Goal: Find specific page/section: Find specific page/section

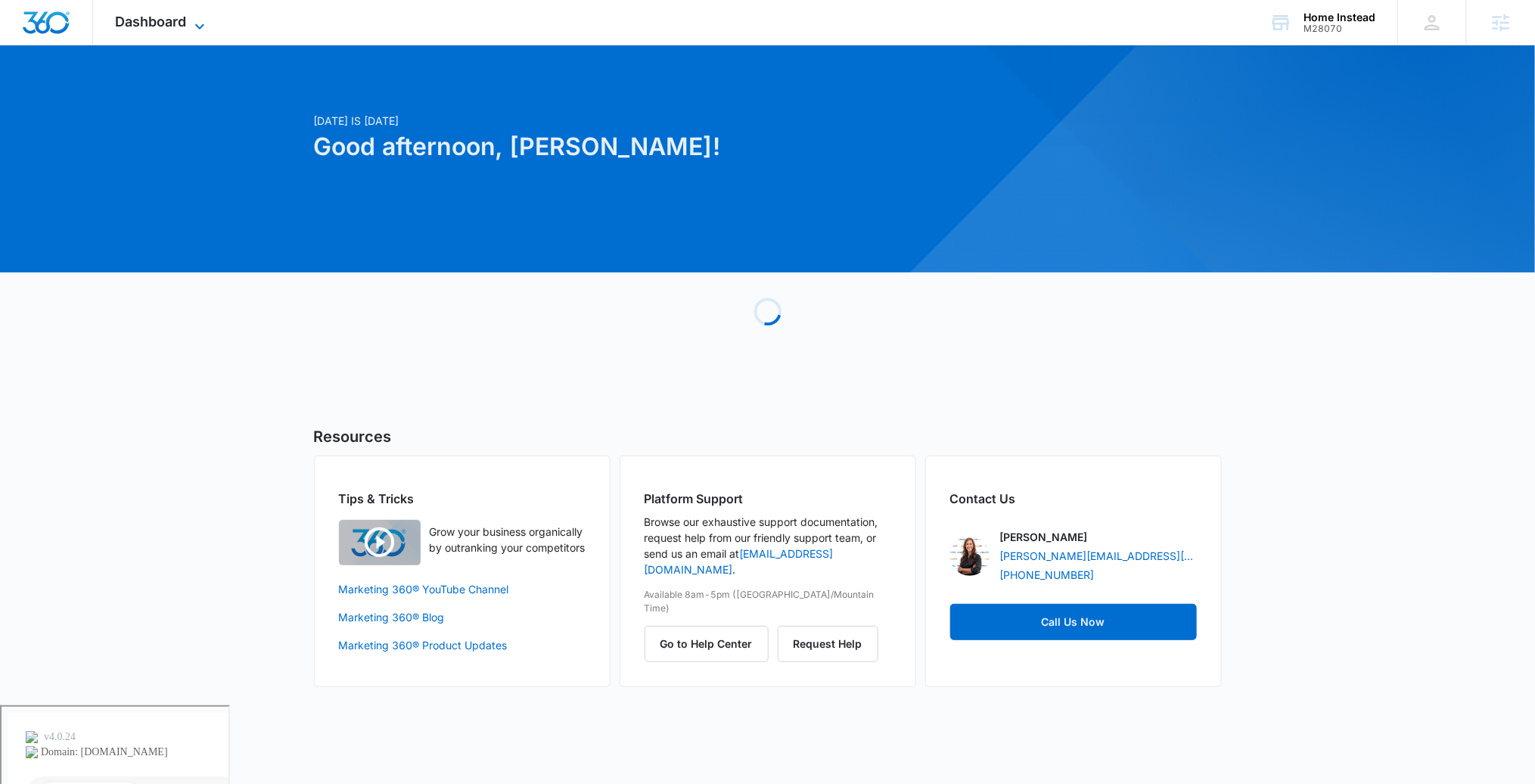
click at [196, 23] on icon at bounding box center [200, 27] width 18 height 18
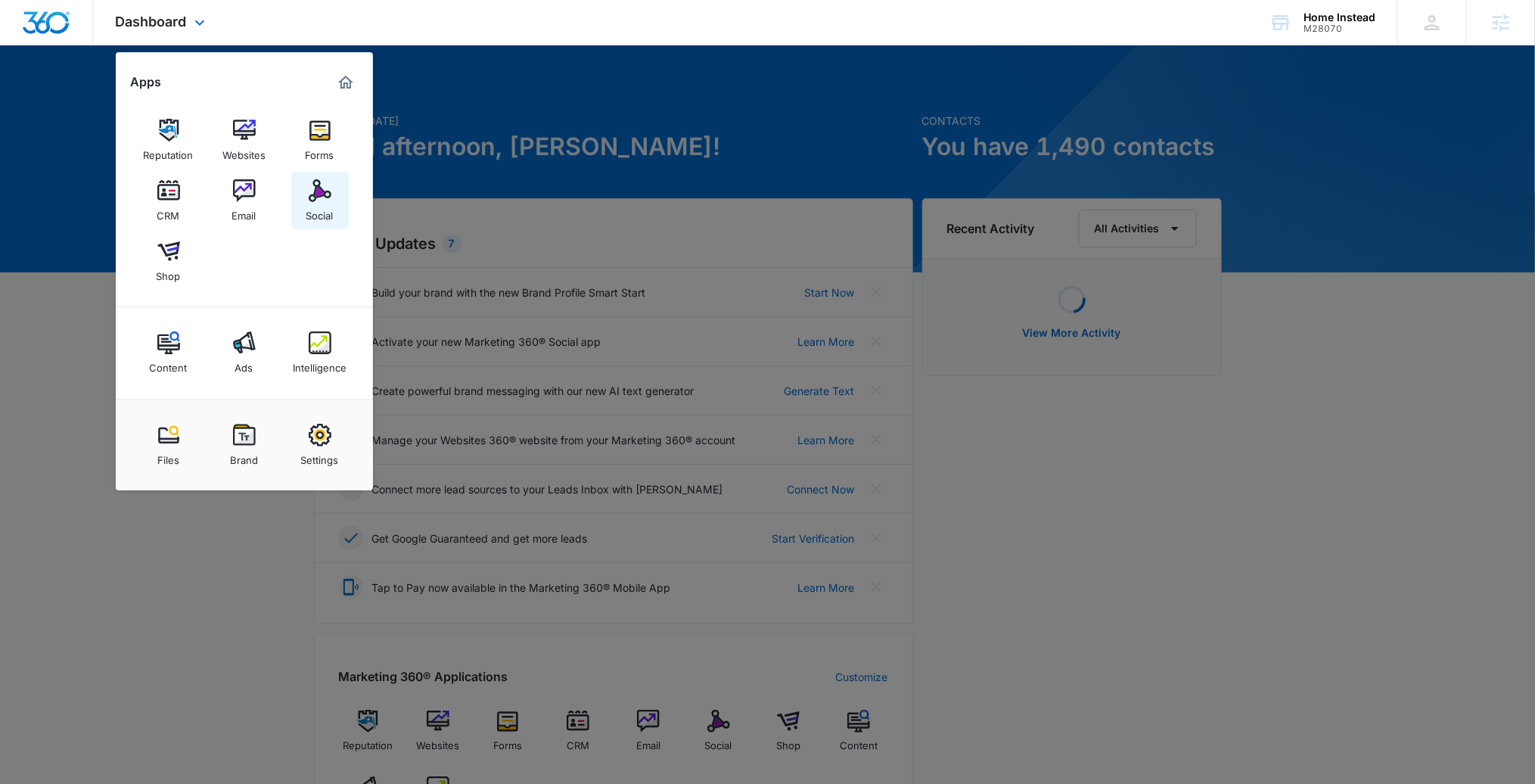
click at [309, 179] on img at bounding box center [320, 190] width 23 height 23
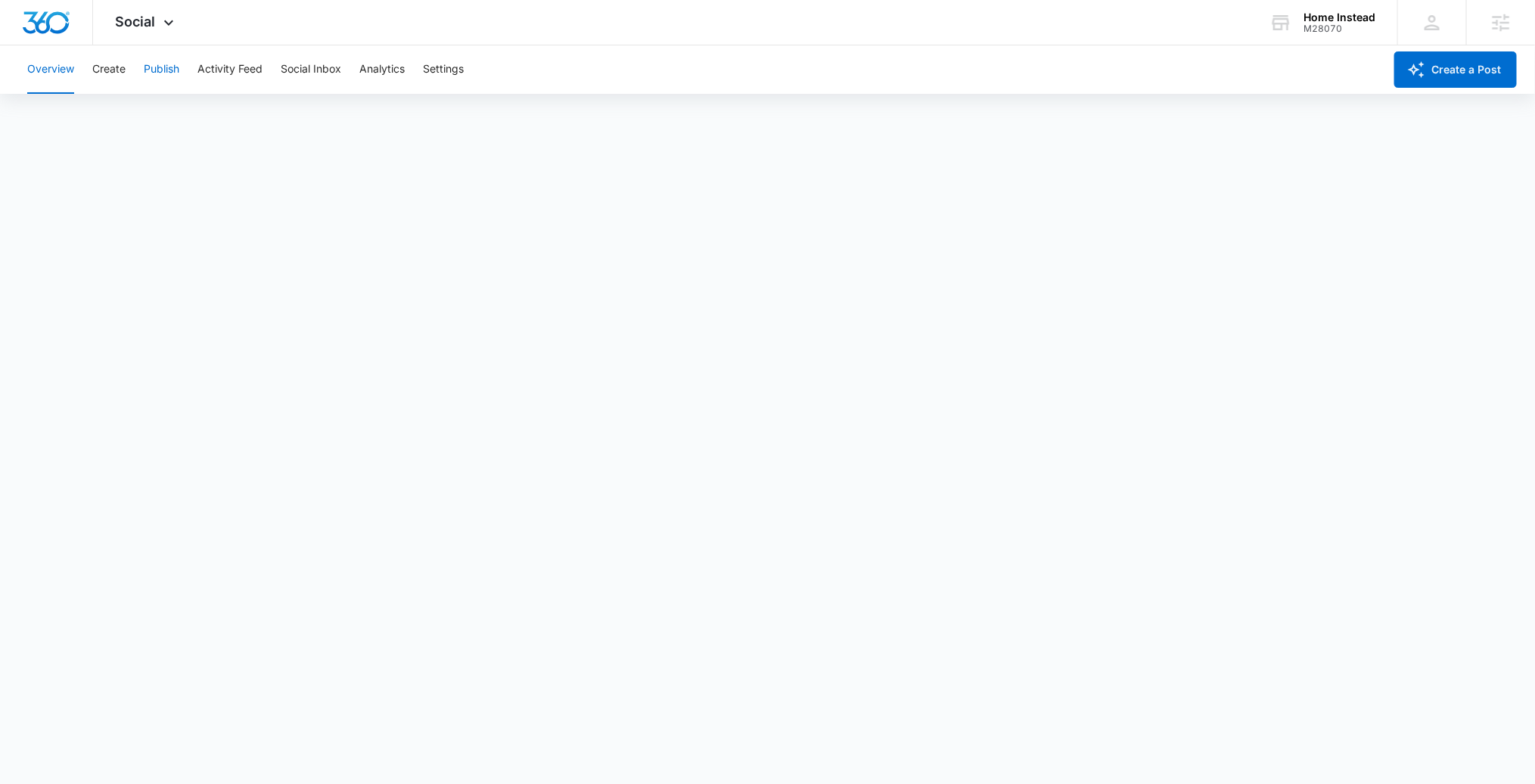
click at [152, 62] on button "Publish" at bounding box center [161, 69] width 36 height 48
click at [120, 63] on button "Create" at bounding box center [109, 69] width 33 height 48
click at [167, 124] on button "Approvals" at bounding box center [148, 116] width 51 height 42
